Goal: Transaction & Acquisition: Purchase product/service

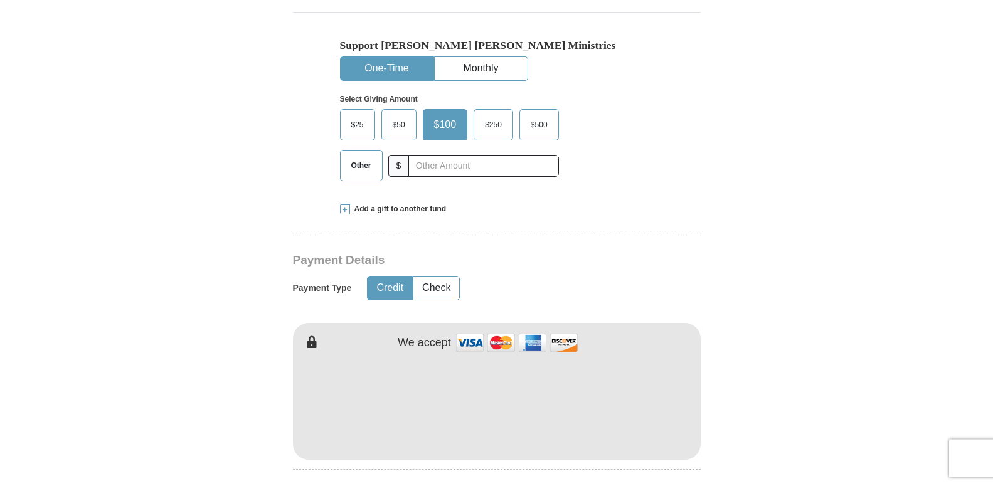
scroll to position [256, 0]
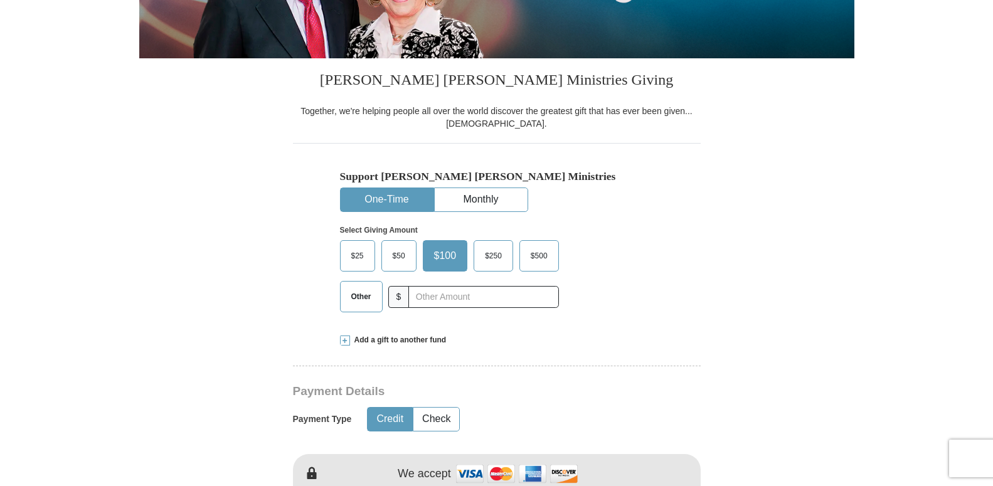
click at [356, 250] on label "$25" at bounding box center [358, 256] width 34 height 30
click at [0, 0] on input "$25" at bounding box center [0, 0] width 0 height 0
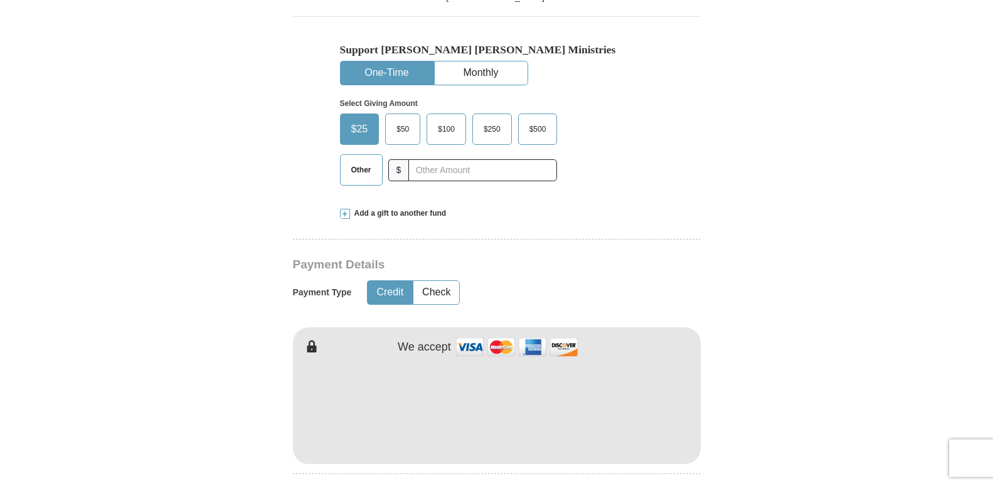
scroll to position [384, 0]
click at [447, 287] on button "Check" at bounding box center [436, 291] width 46 height 23
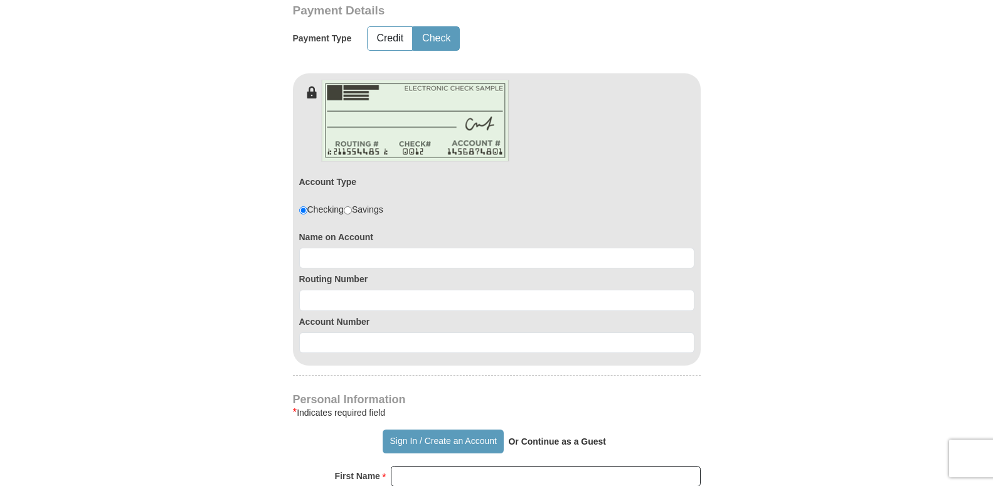
scroll to position [640, 0]
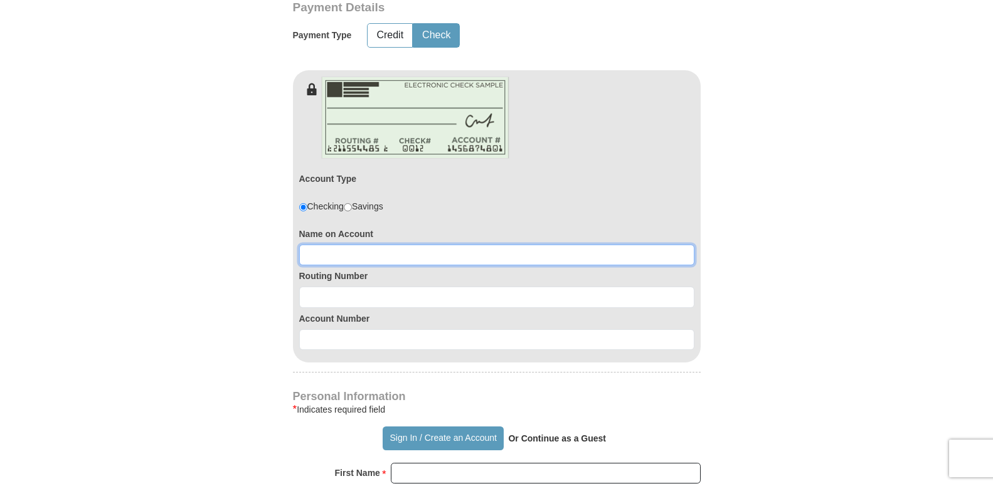
click at [311, 255] on input at bounding box center [496, 255] width 395 height 21
type input "[PERSON_NAME]"
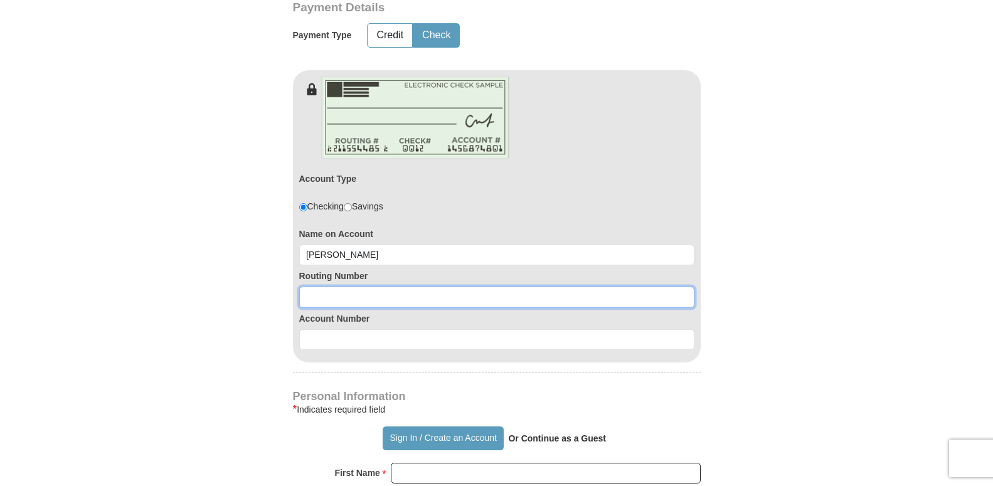
click at [319, 295] on input at bounding box center [496, 297] width 395 height 21
type input "271290681"
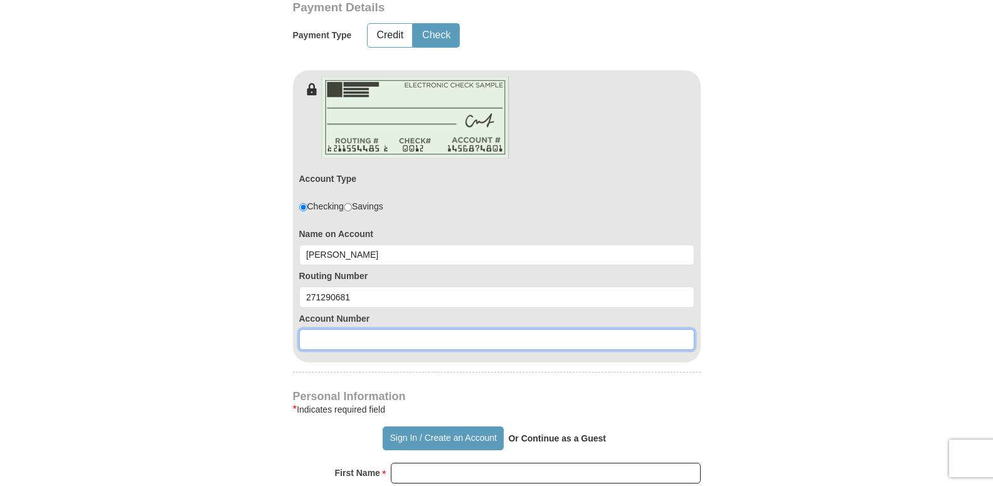
click at [315, 337] on input at bounding box center [496, 339] width 395 height 21
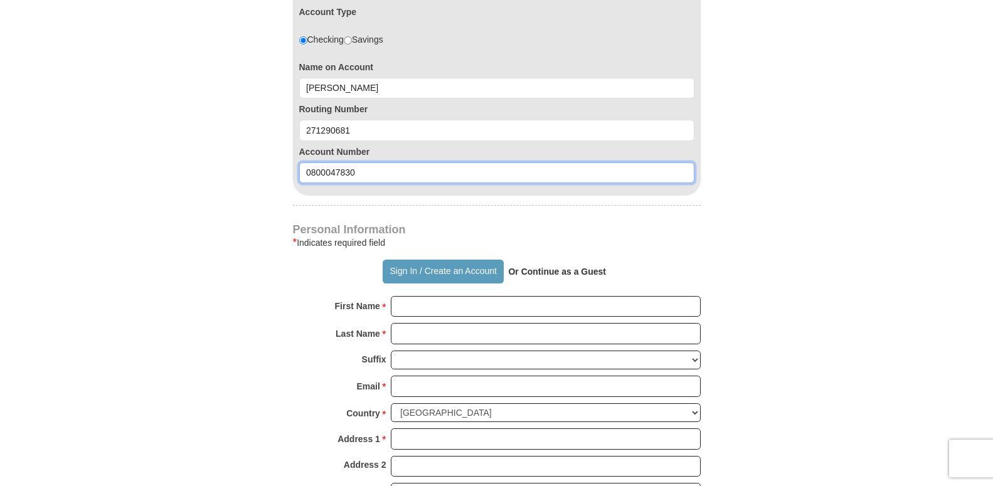
scroll to position [832, 0]
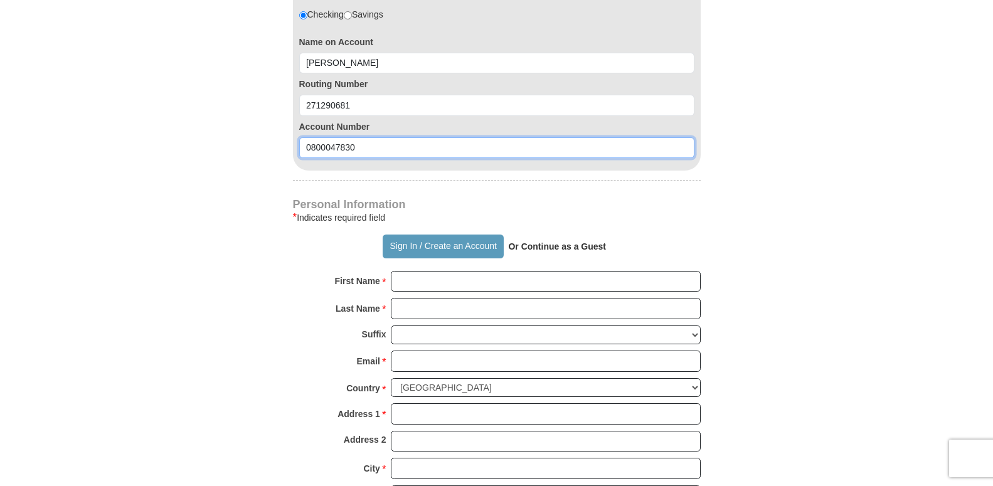
type input "0800047830"
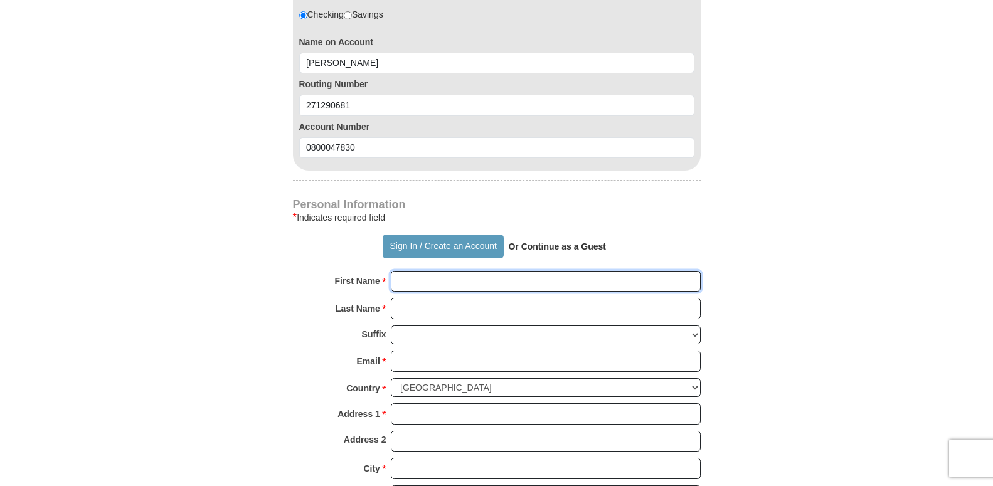
click at [417, 284] on input "First Name *" at bounding box center [546, 281] width 310 height 21
type input "[PERSON_NAME]"
click at [392, 311] on input "Last Name *" at bounding box center [546, 308] width 310 height 21
type input "Davidson"
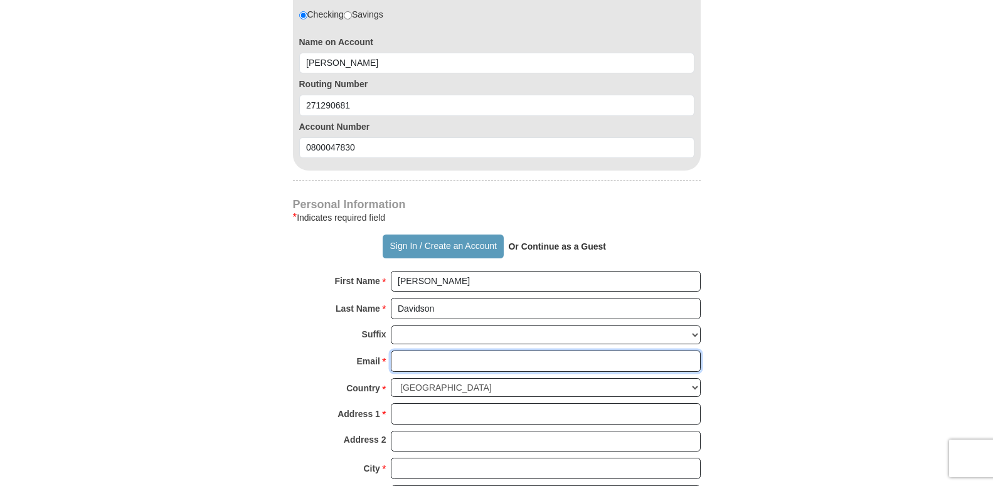
click at [403, 361] on input "Email *" at bounding box center [546, 361] width 310 height 21
type input "[EMAIL_ADDRESS][DOMAIN_NAME]"
click at [400, 410] on input "Address 1 *" at bounding box center [546, 413] width 310 height 21
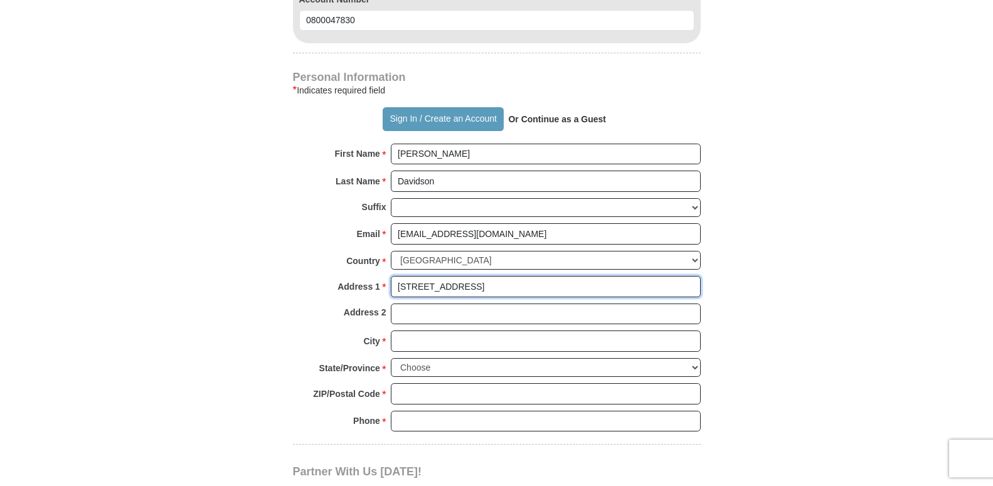
scroll to position [960, 0]
type input "[STREET_ADDRESS]"
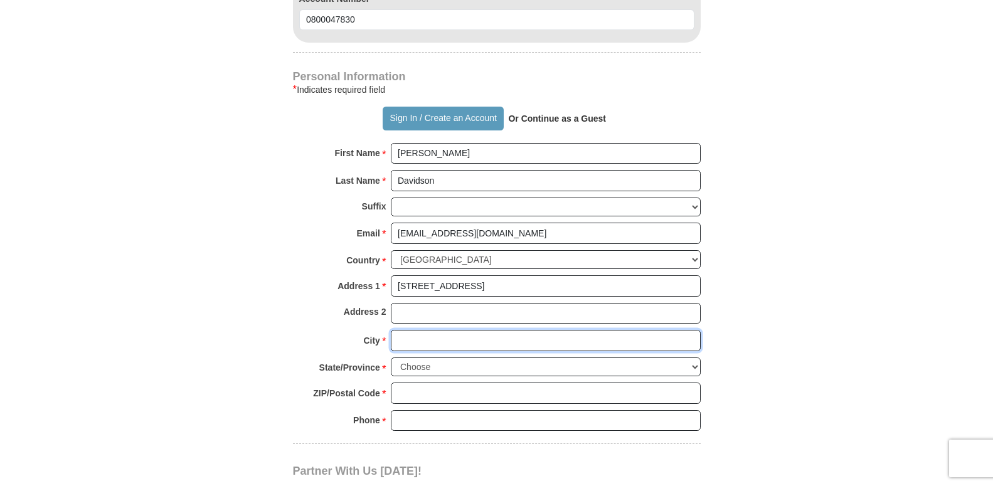
click at [412, 337] on input "City *" at bounding box center [546, 340] width 310 height 21
type input "Elkhart"
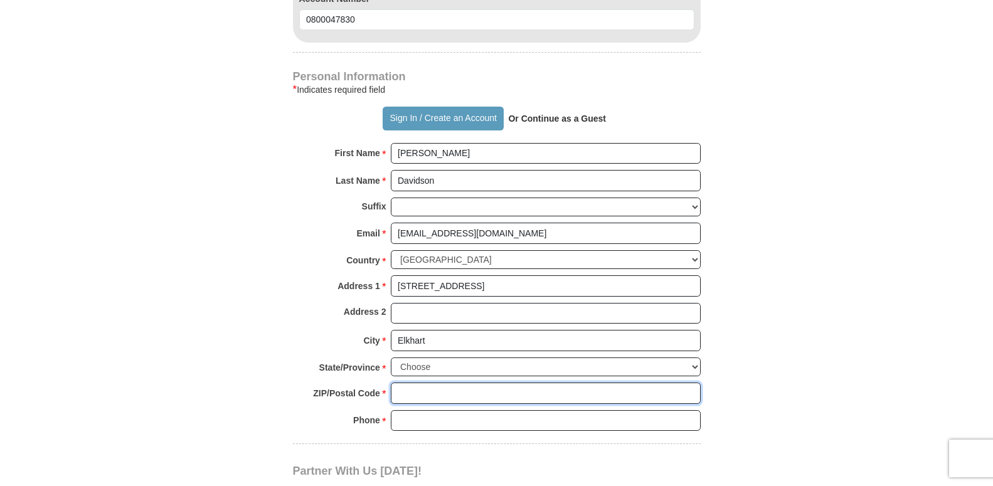
click at [410, 398] on input "ZIP/Postal Code *" at bounding box center [546, 393] width 310 height 21
type input "46514"
click at [403, 420] on input "Phone * *" at bounding box center [546, 420] width 310 height 21
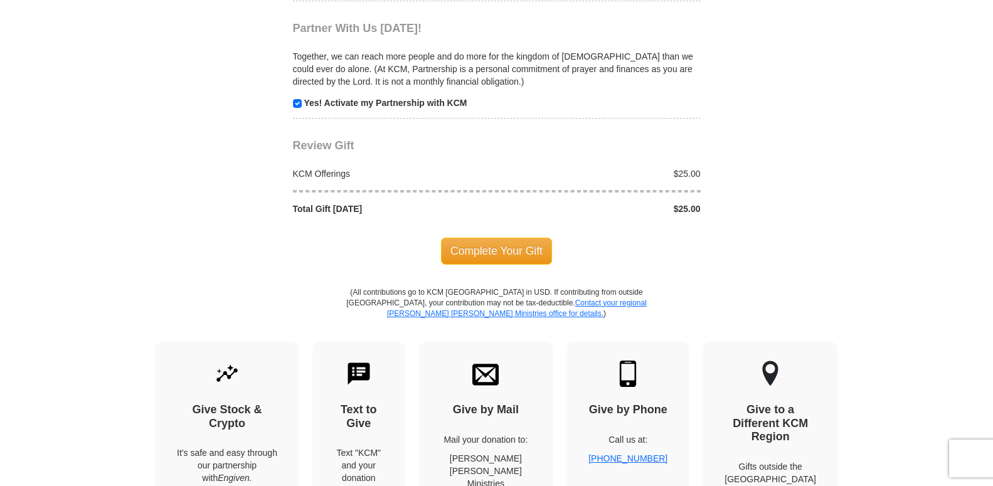
scroll to position [1408, 0]
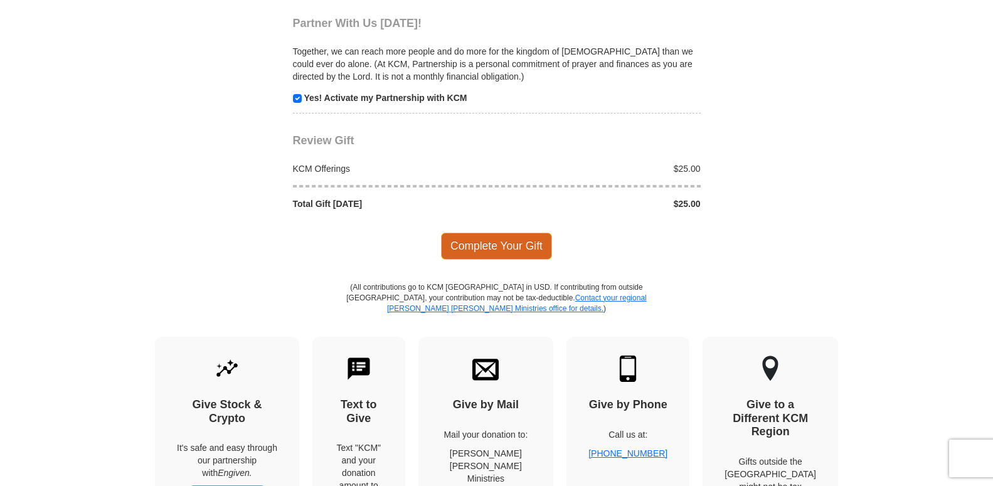
type input "5743070212"
click at [492, 243] on span "Complete Your Gift" at bounding box center [496, 246] width 111 height 26
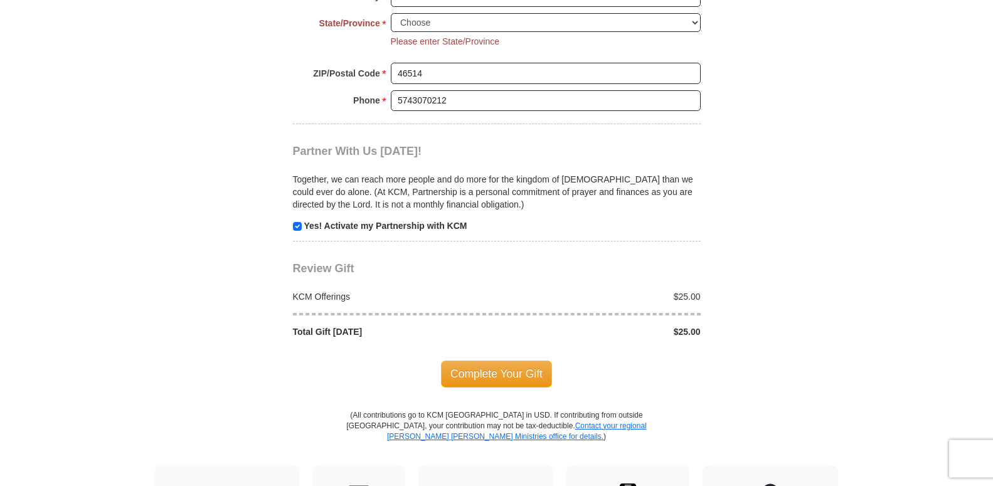
scroll to position [1304, 0]
click at [391, 14] on select "Choose [US_STATE] [US_STATE] [US_STATE] [US_STATE] [US_STATE] Armed Forces Amer…" at bounding box center [546, 23] width 310 height 19
select select "IN"
click option "[US_STATE]" at bounding box center [0, 0] width 0 height 0
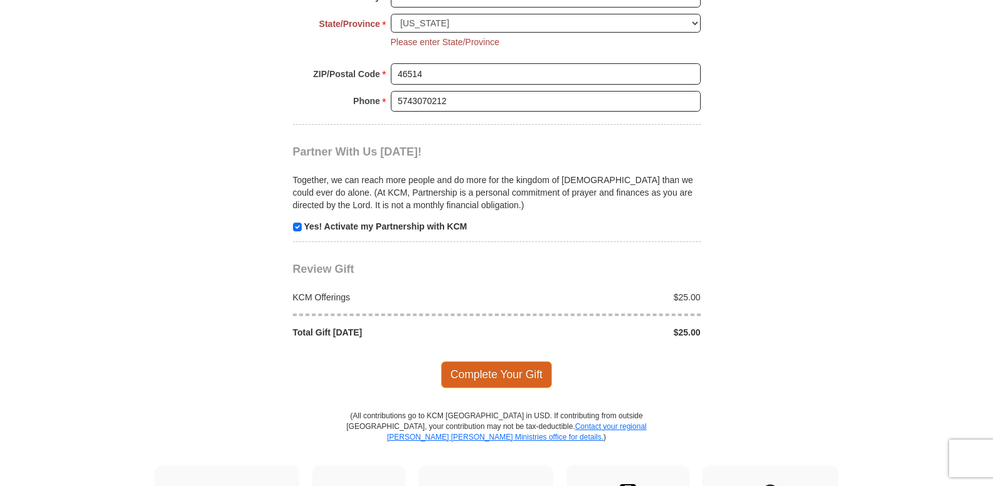
click at [490, 370] on span "Complete Your Gift" at bounding box center [496, 374] width 111 height 26
